Goal: Communication & Community: Answer question/provide support

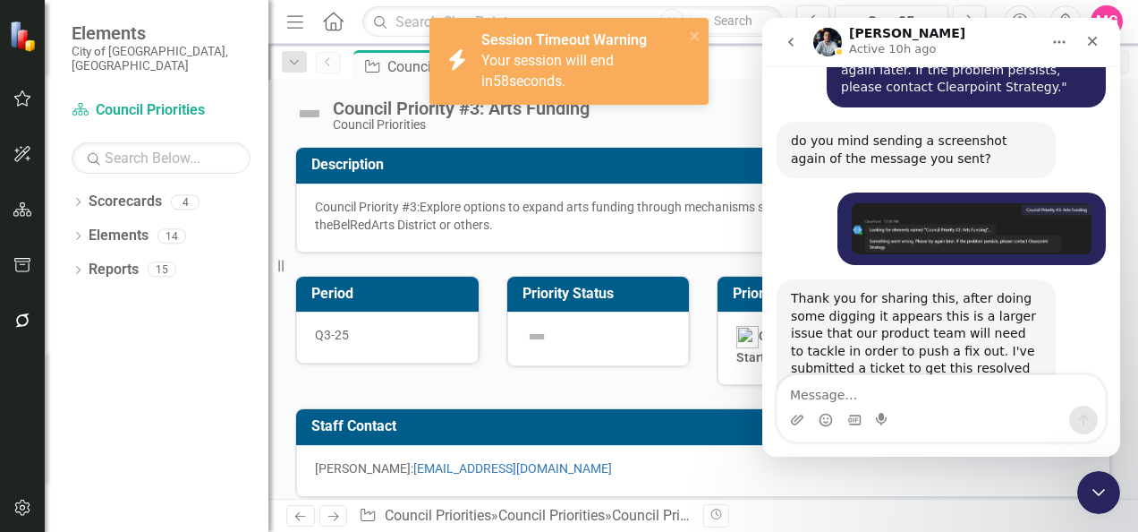
scroll to position [7234, 0]
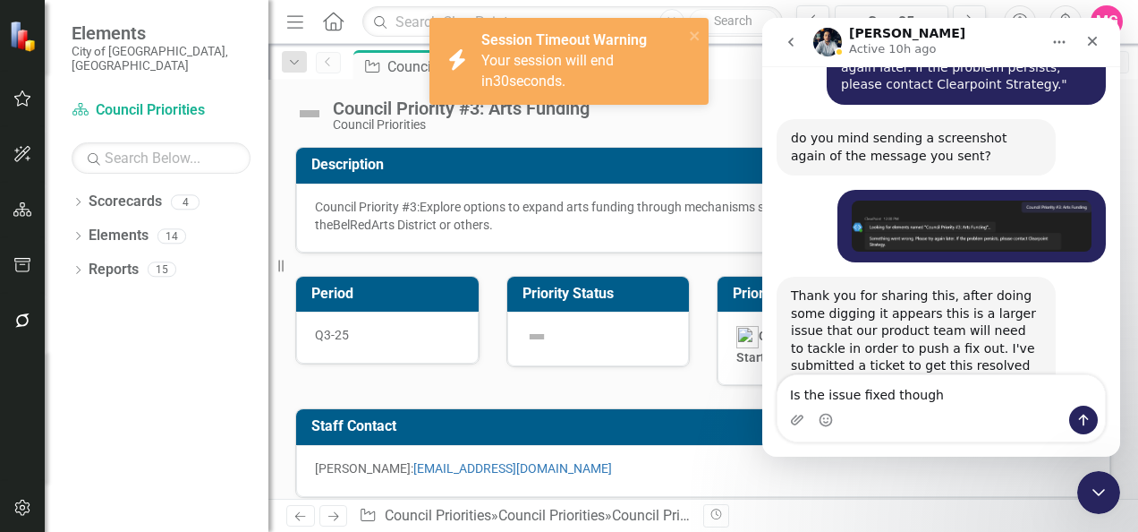
type textarea "Is the issue fixed though?"
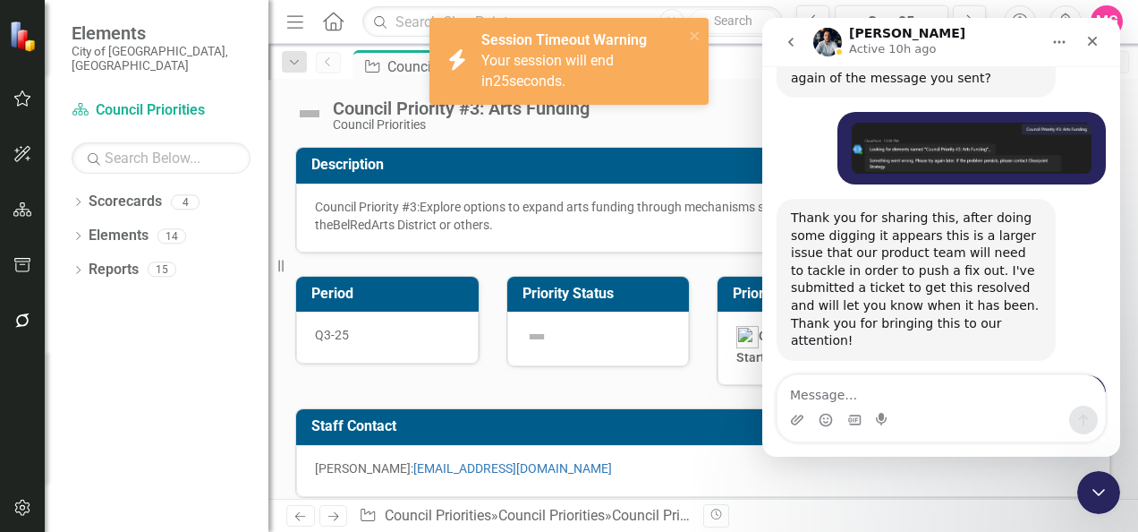
click at [299, 141] on div "Council Priority #3: Arts Funding Council Priorities Score: N/A Q3-25 Completed…" at bounding box center [703, 289] width 870 height 419
click at [694, 29] on icon "close" at bounding box center [695, 36] width 13 height 14
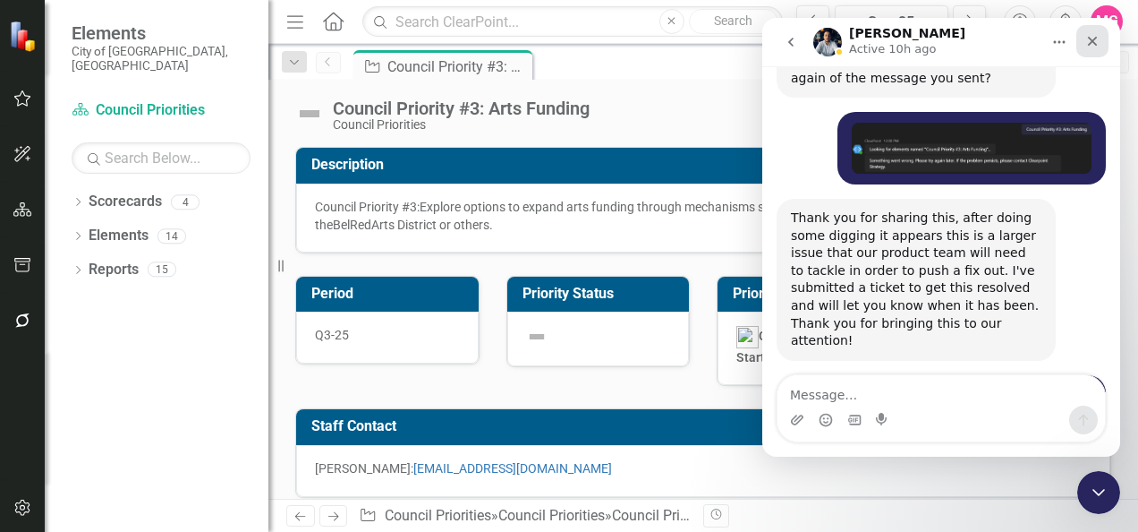
click at [1087, 39] on icon "Close" at bounding box center [1093, 41] width 14 height 14
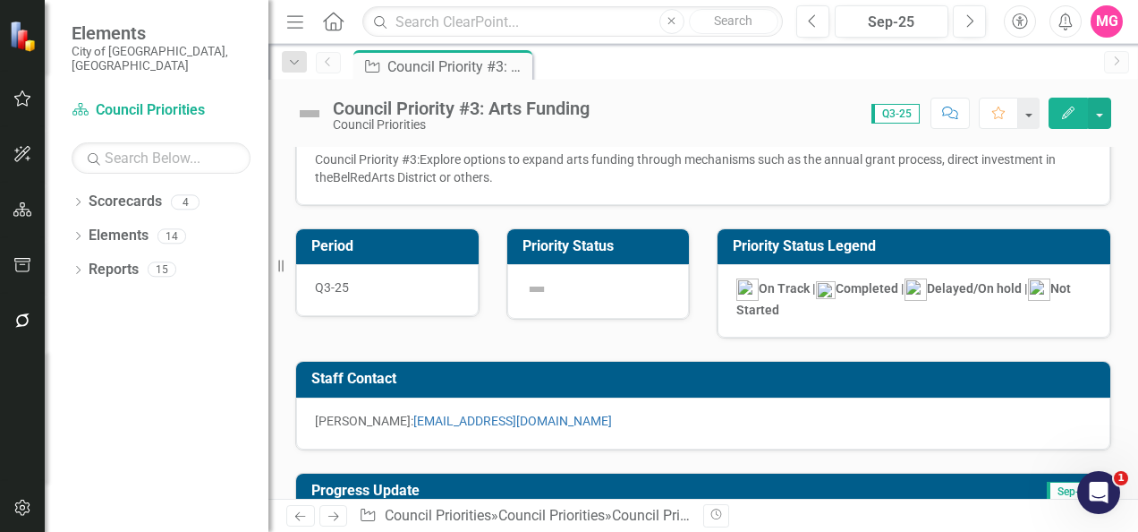
scroll to position [47, 0]
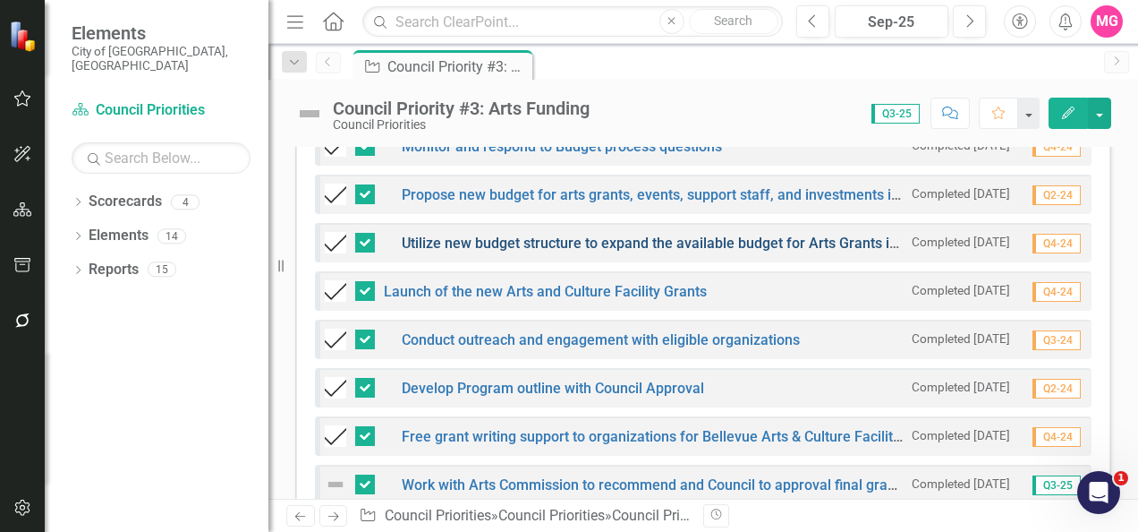
scroll to position [720, 0]
